Goal: Navigation & Orientation: Find specific page/section

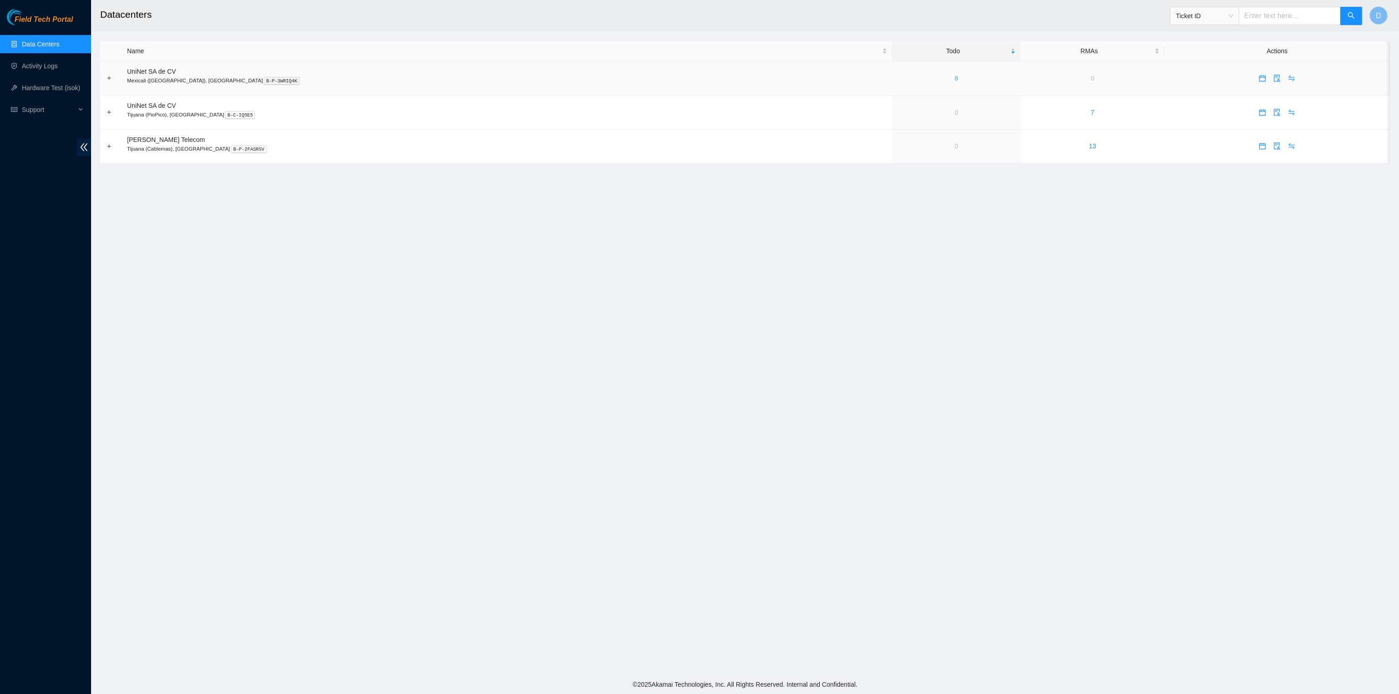
click at [954, 78] on link "8" at bounding box center [956, 78] width 4 height 7
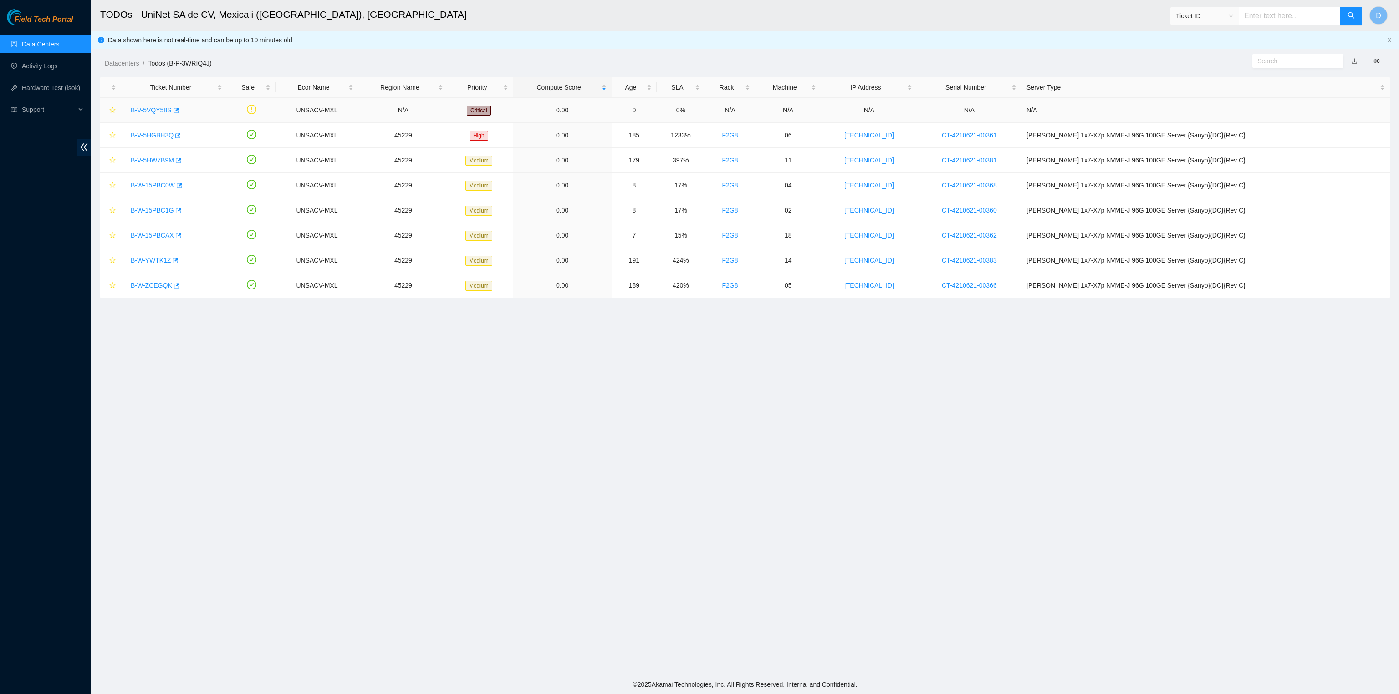
click at [158, 107] on link "B-V-5VQY58S" at bounding box center [151, 110] width 41 height 7
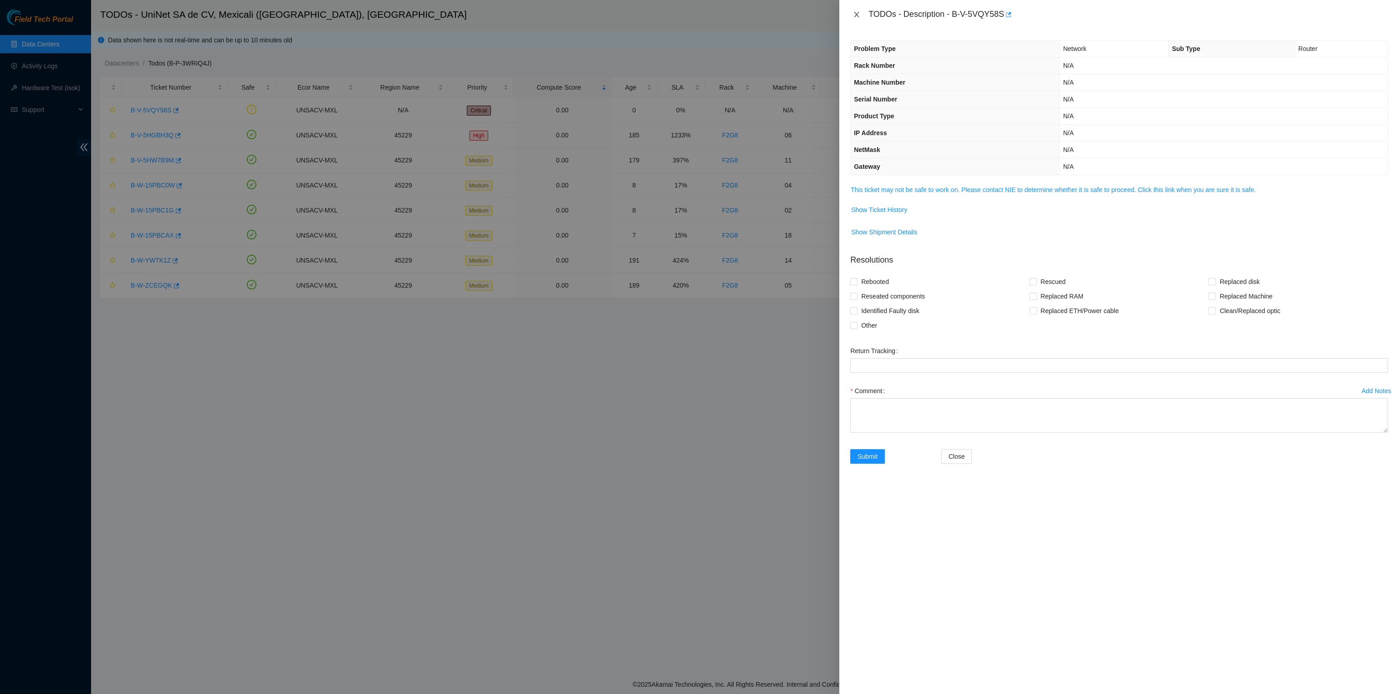
click at [854, 14] on icon "close" at bounding box center [856, 14] width 7 height 7
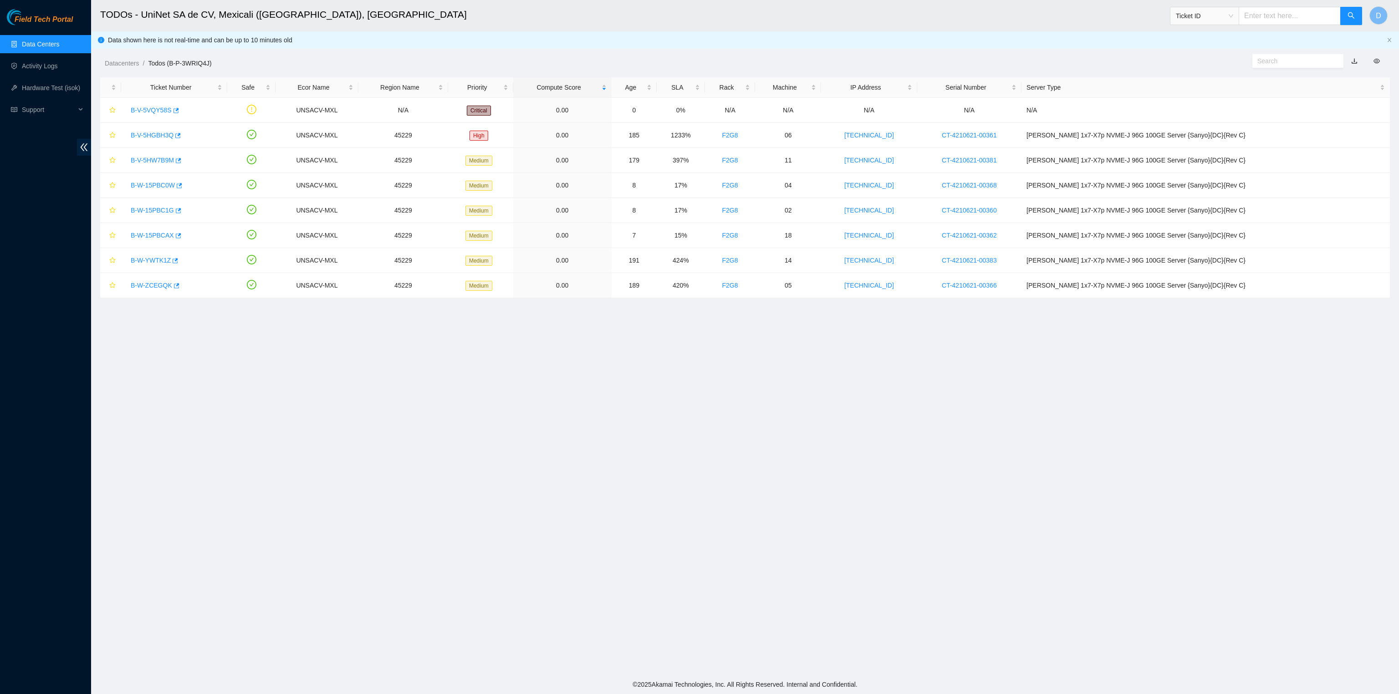
click at [52, 48] on link "Data Centers" at bounding box center [40, 44] width 37 height 7
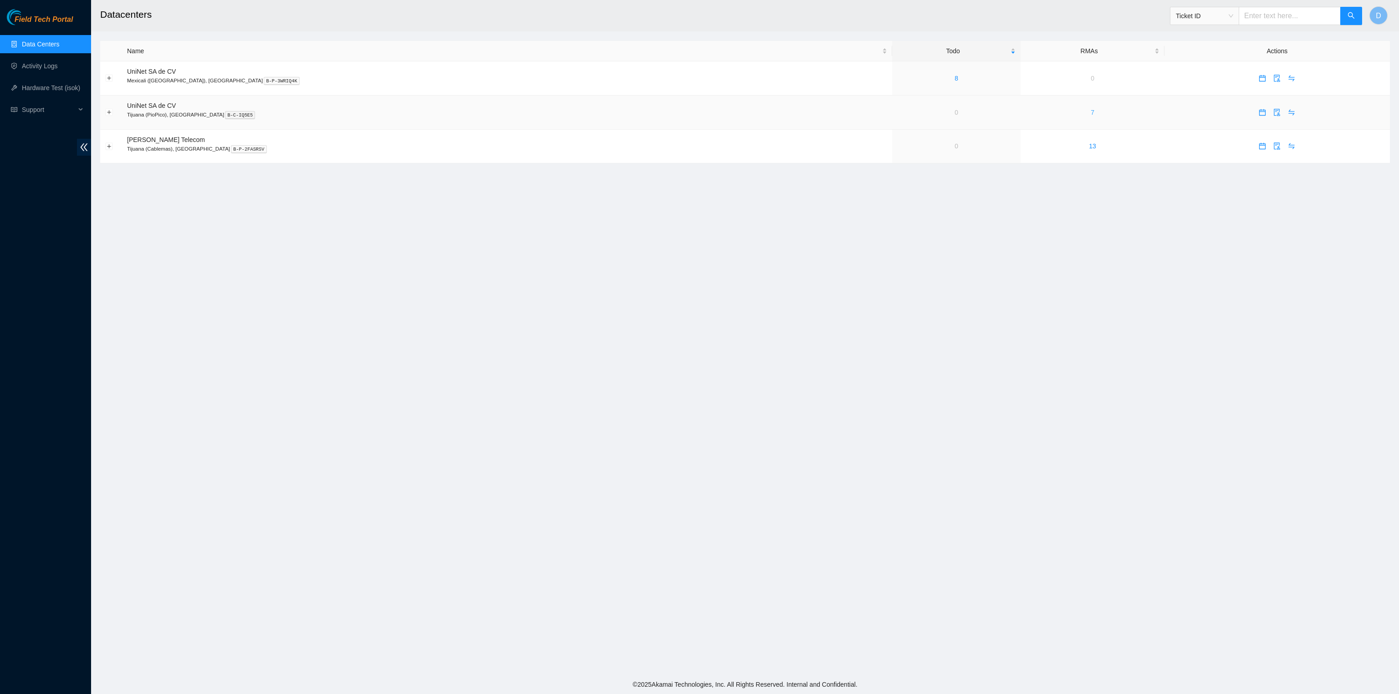
click at [1091, 115] on link "7" at bounding box center [1093, 112] width 4 height 7
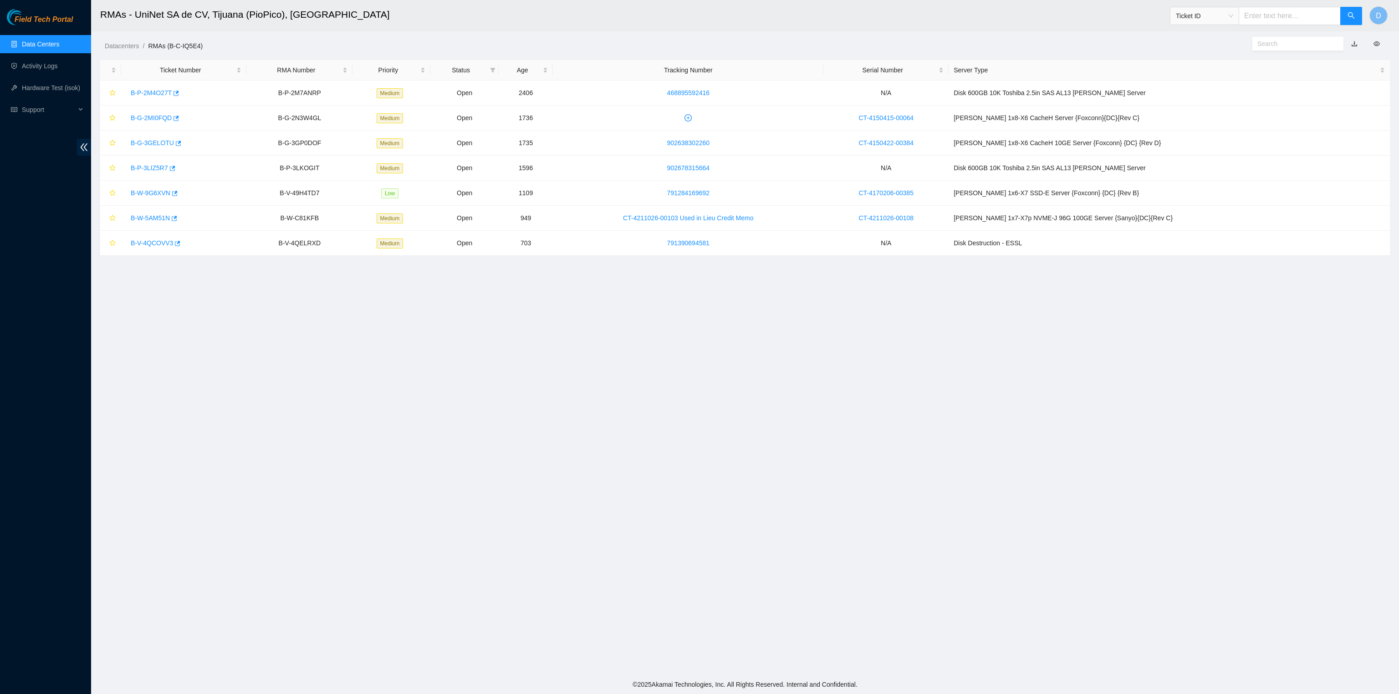
click at [56, 48] on link "Data Centers" at bounding box center [40, 44] width 37 height 7
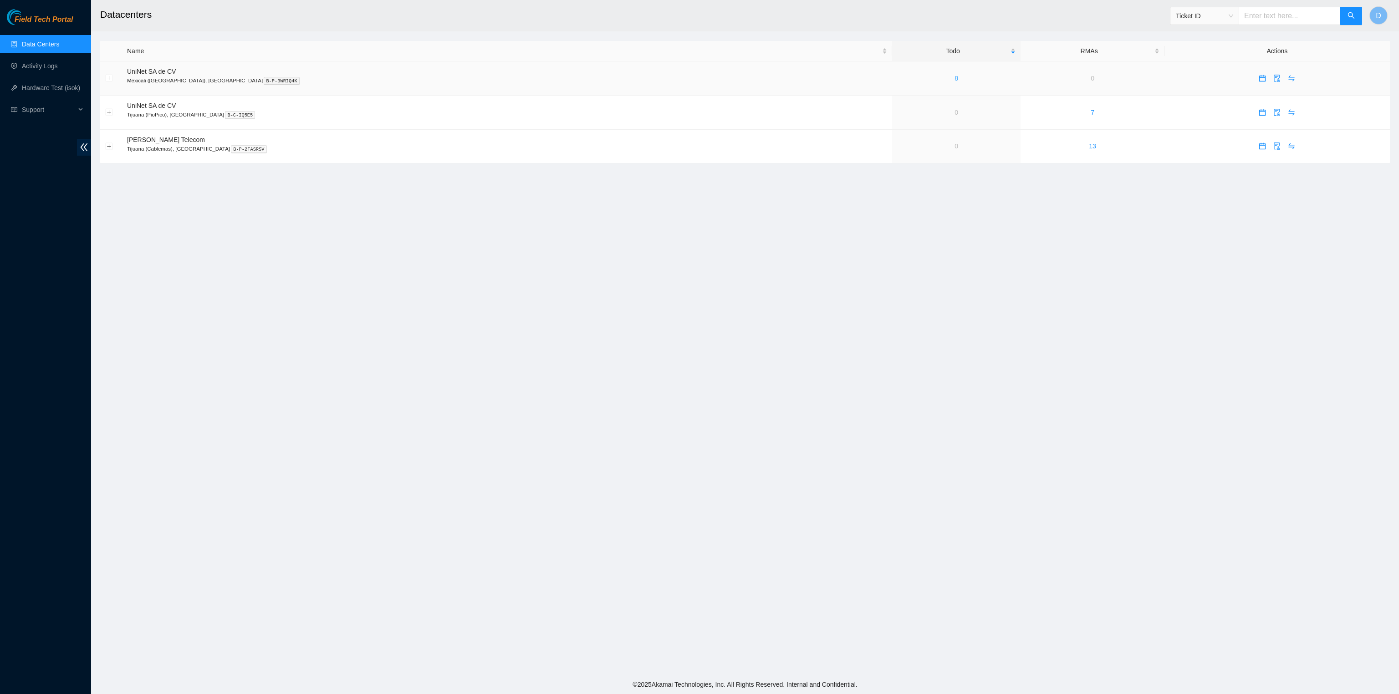
click at [954, 79] on link "8" at bounding box center [956, 78] width 4 height 7
